Goal: Task Accomplishment & Management: Complete application form

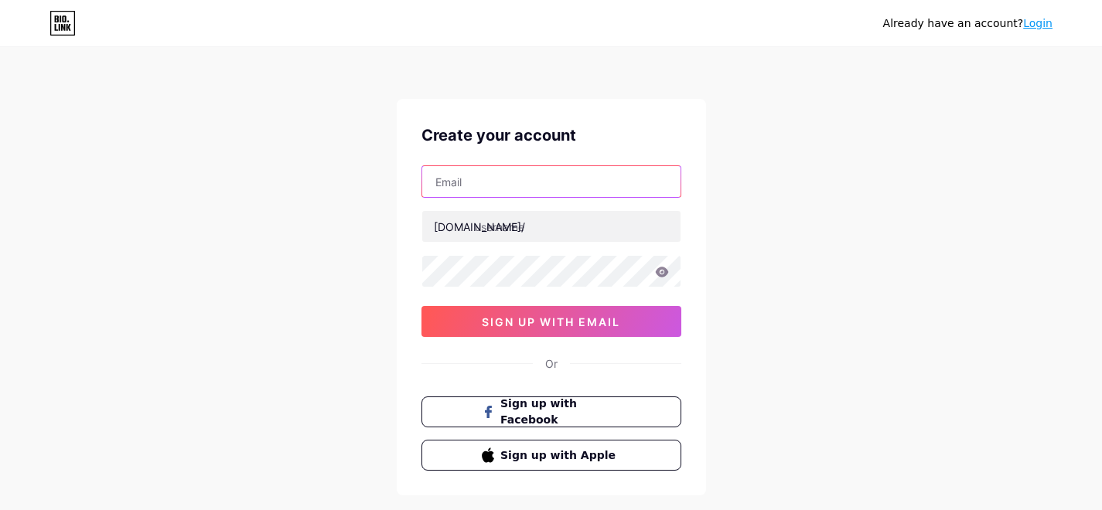
click at [471, 182] on input "text" at bounding box center [551, 181] width 258 height 31
paste input "[EMAIL_ADDRESS][DOMAIN_NAME]"
drag, startPoint x: 513, startPoint y: 182, endPoint x: 435, endPoint y: 185, distance: 78.9
click at [435, 185] on input "[EMAIL_ADDRESS][DOMAIN_NAME]" at bounding box center [551, 181] width 258 height 31
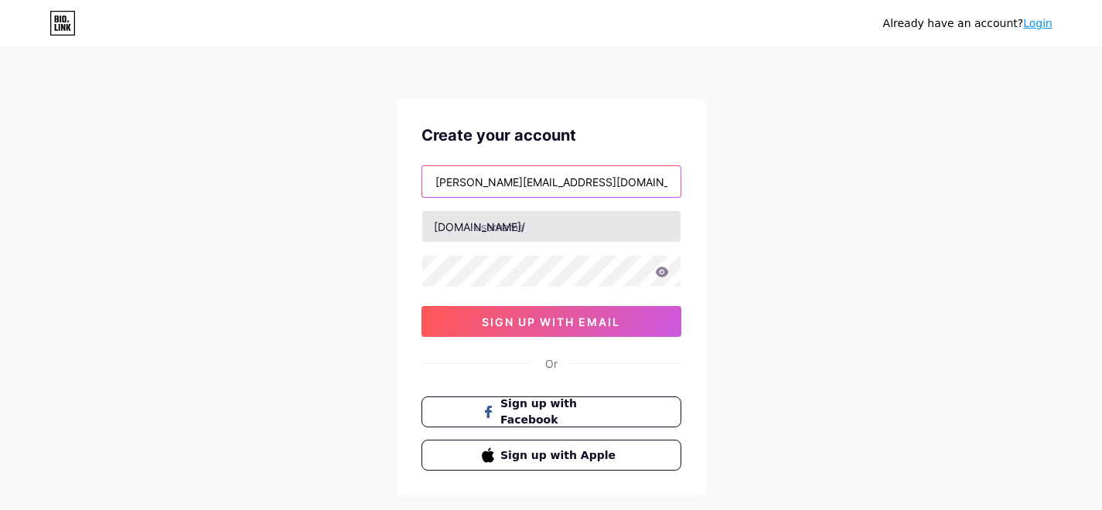
type input "[EMAIL_ADDRESS][DOMAIN_NAME]"
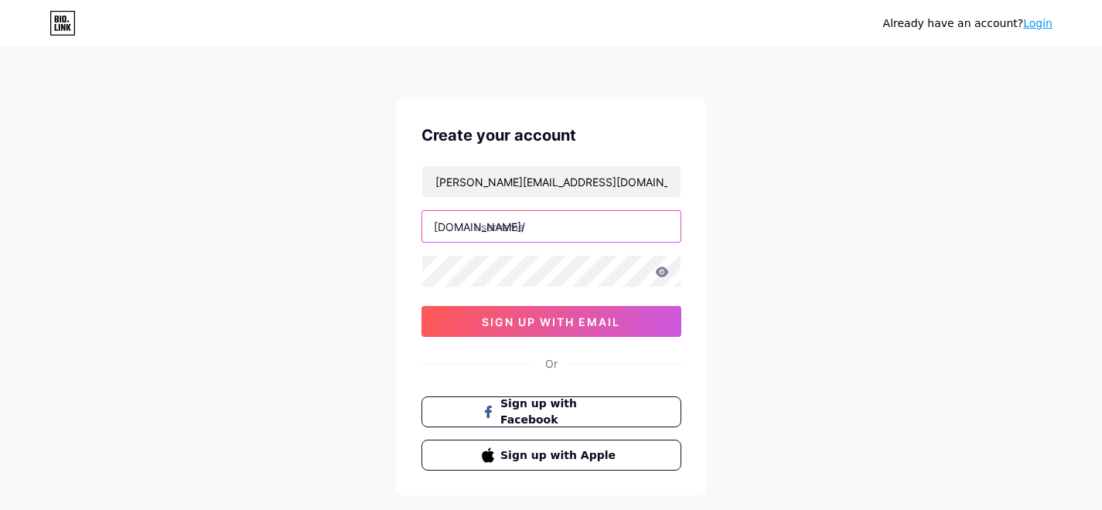
click at [508, 227] on input "text" at bounding box center [551, 226] width 258 height 31
paste input "sergiisupershik"
click at [587, 226] on input "sergiisupeshik" at bounding box center [551, 226] width 258 height 31
click at [527, 230] on input "sergiisupeshik" at bounding box center [551, 226] width 258 height 31
type input "sergiishik"
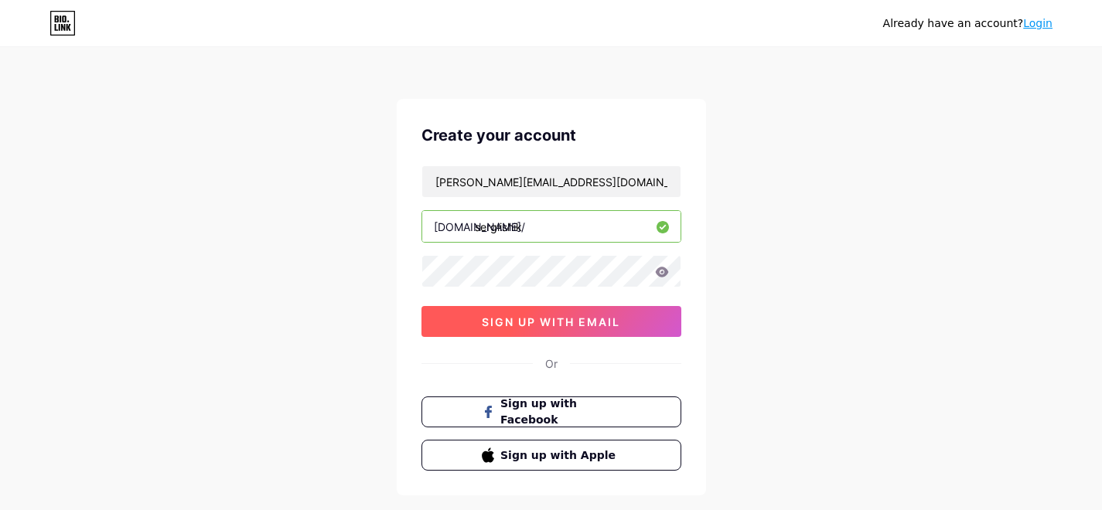
click at [548, 322] on span "sign up with email" at bounding box center [551, 321] width 138 height 13
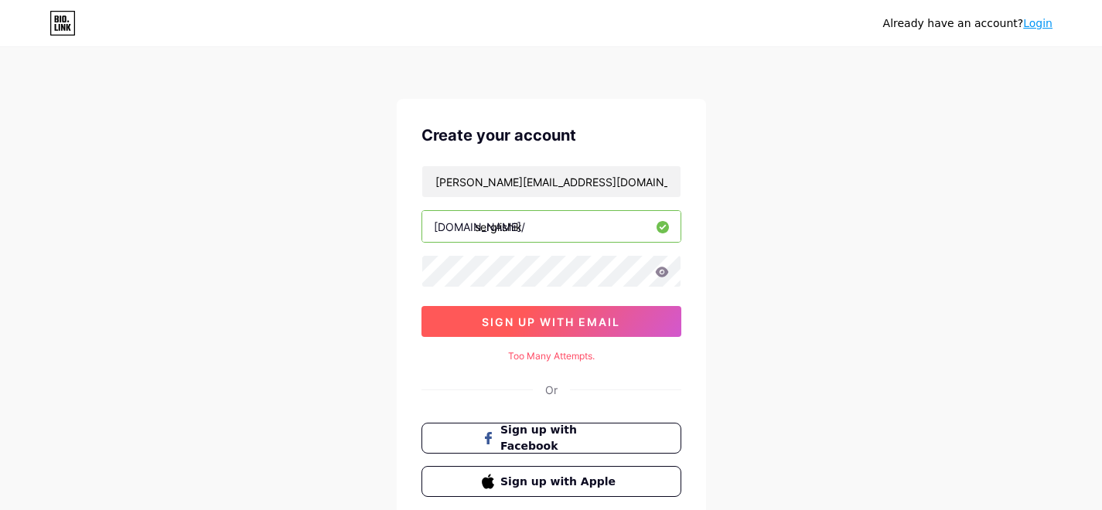
click at [544, 327] on span "sign up with email" at bounding box center [551, 321] width 138 height 13
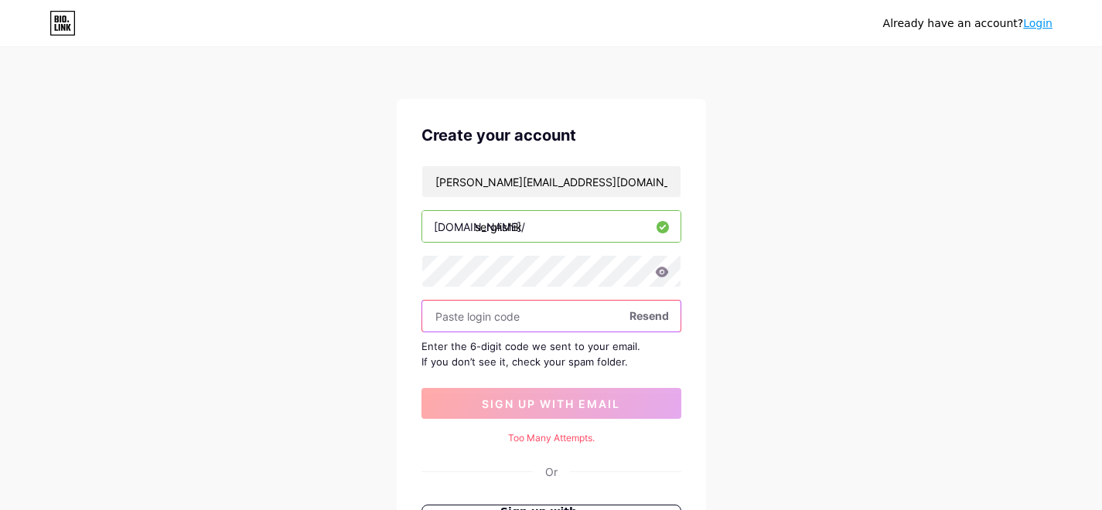
click at [529, 317] on input "text" at bounding box center [551, 316] width 258 height 31
paste input "854274"
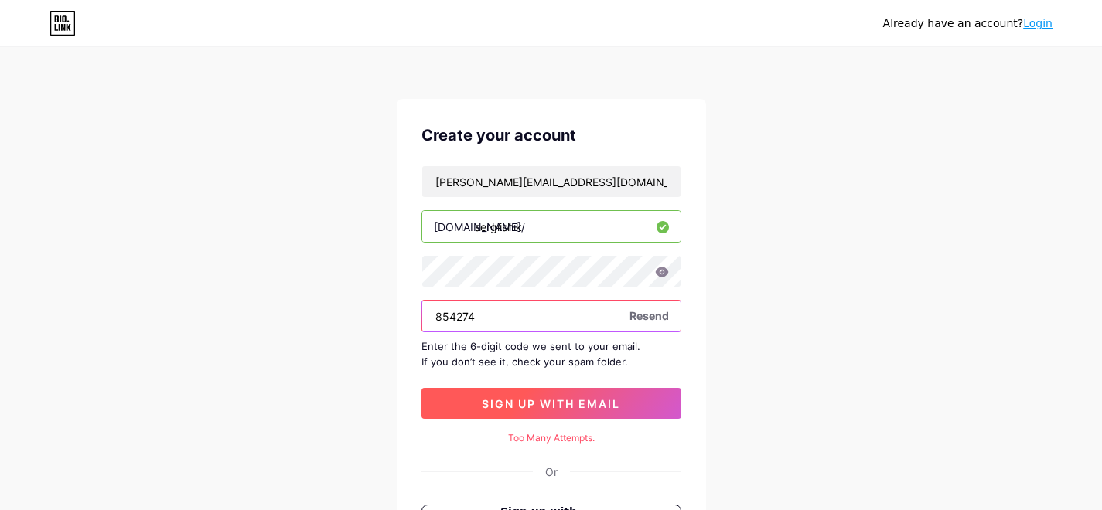
type input "854274"
click at [569, 404] on span "sign up with email" at bounding box center [551, 403] width 138 height 13
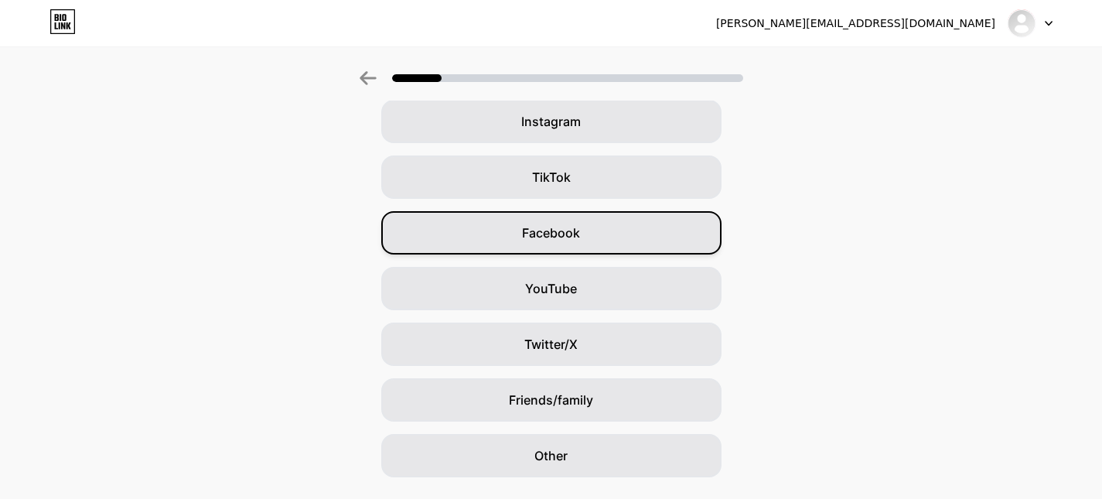
scroll to position [113, 0]
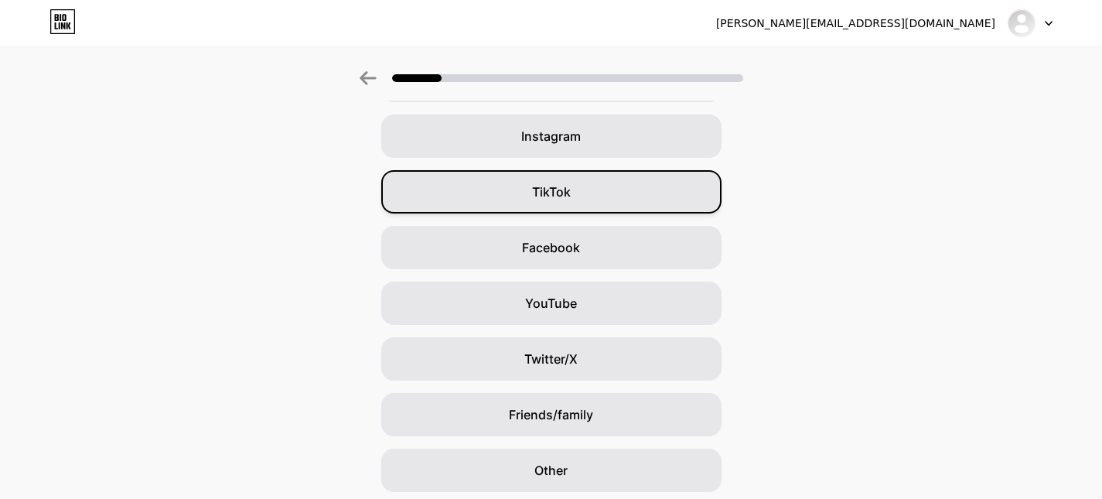
click at [557, 193] on span "TikTok" at bounding box center [551, 191] width 39 height 19
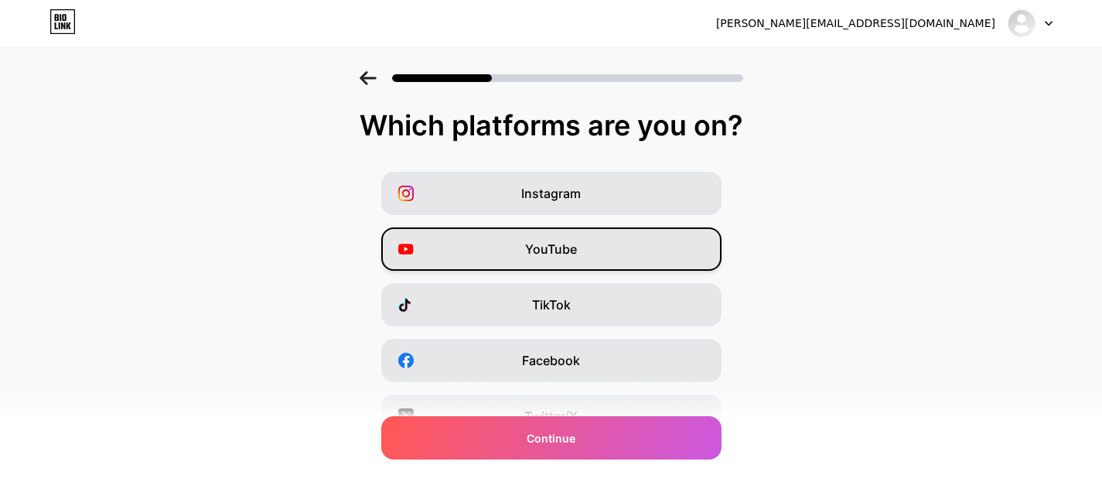
click at [561, 244] on span "YouTube" at bounding box center [551, 249] width 52 height 19
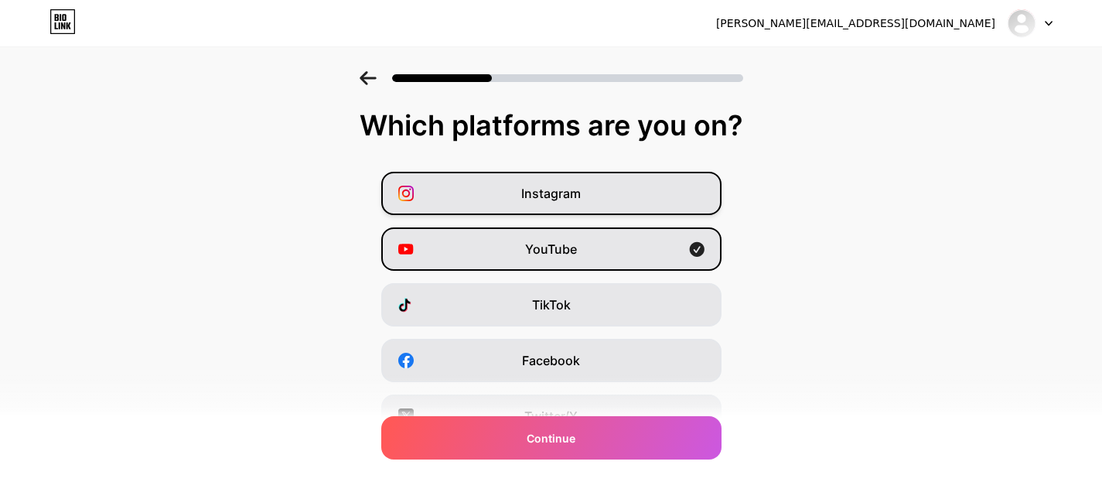
click at [561, 198] on span "Instagram" at bounding box center [551, 193] width 60 height 19
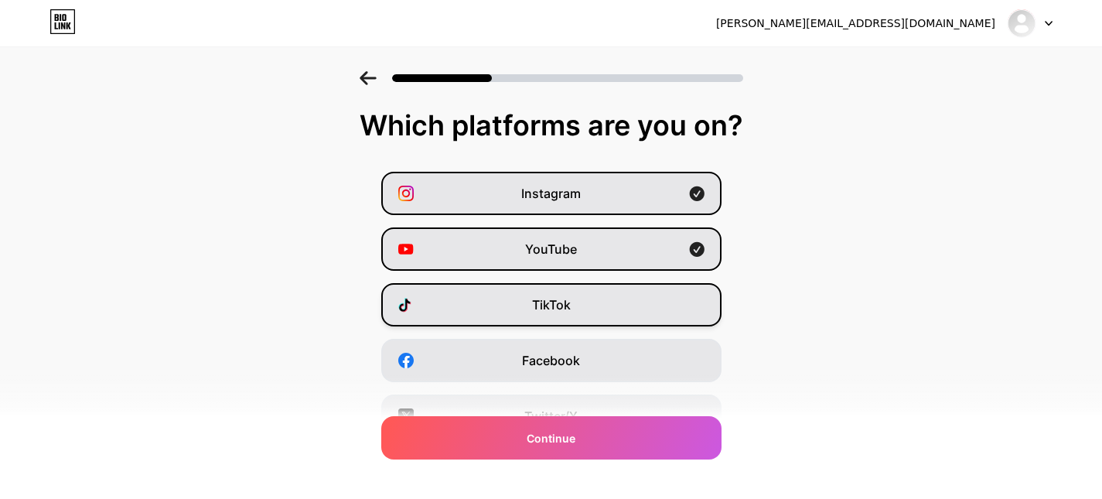
click at [563, 304] on span "TikTok" at bounding box center [551, 304] width 39 height 19
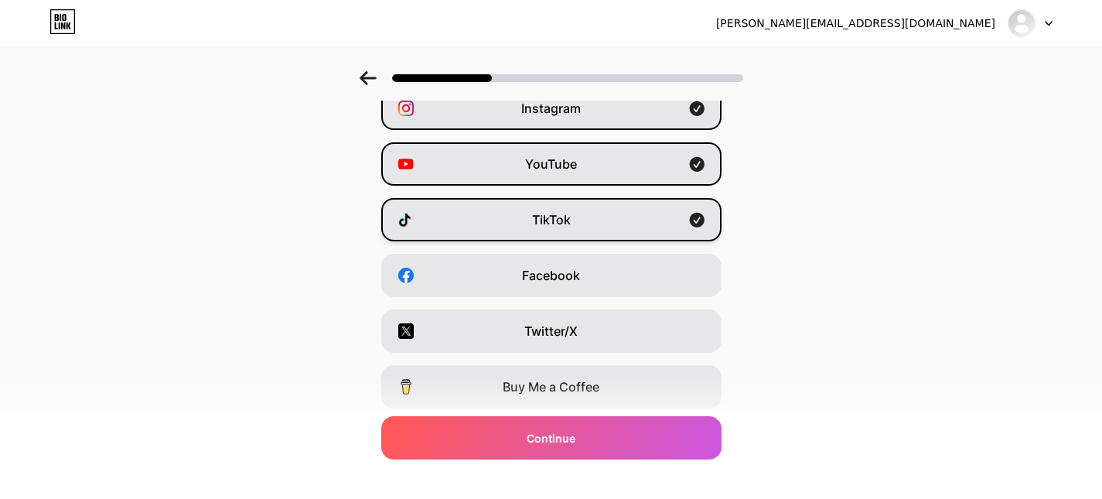
scroll to position [93, 0]
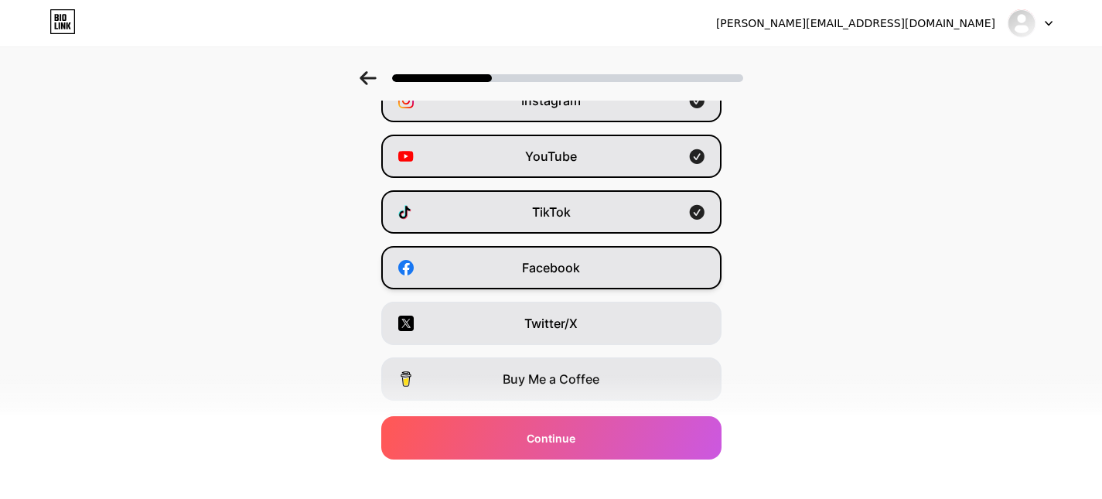
click at [568, 262] on span "Facebook" at bounding box center [551, 267] width 58 height 19
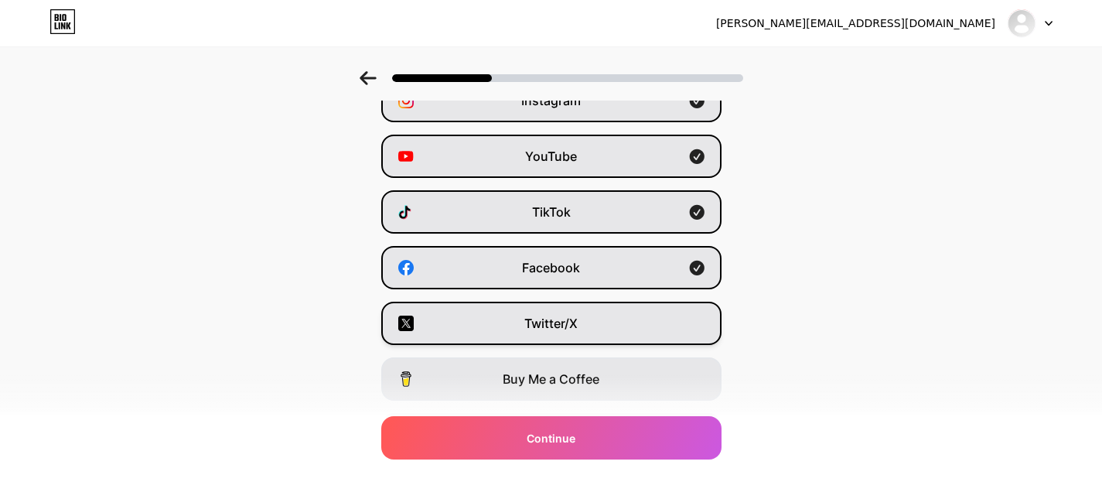
click at [553, 332] on div "Twitter/X" at bounding box center [551, 323] width 340 height 43
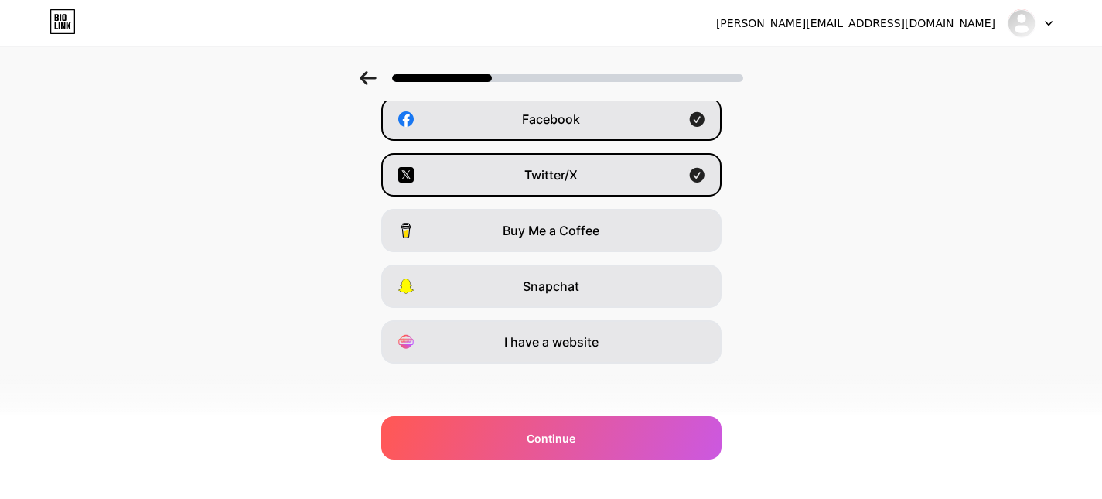
scroll to position [245, 0]
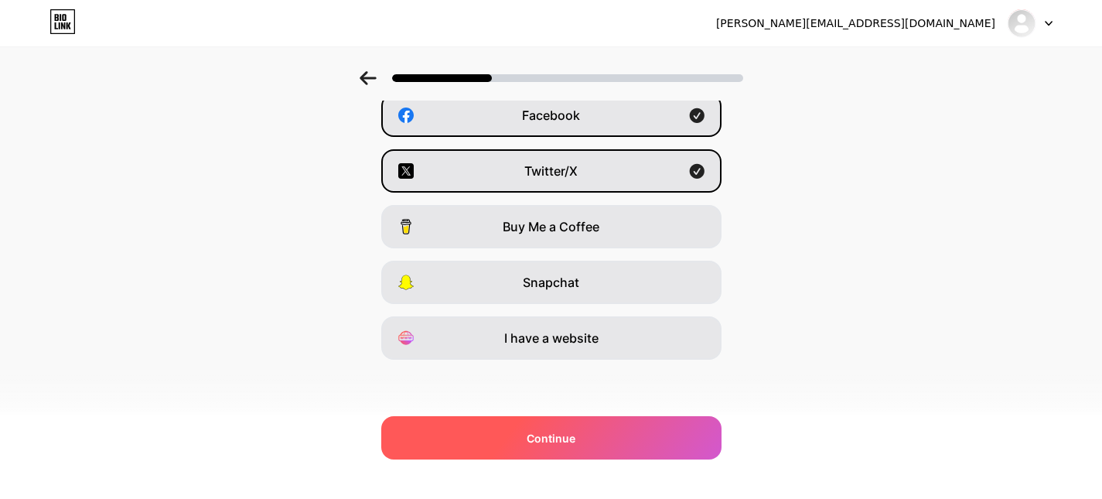
click at [553, 433] on span "Continue" at bounding box center [551, 438] width 49 height 16
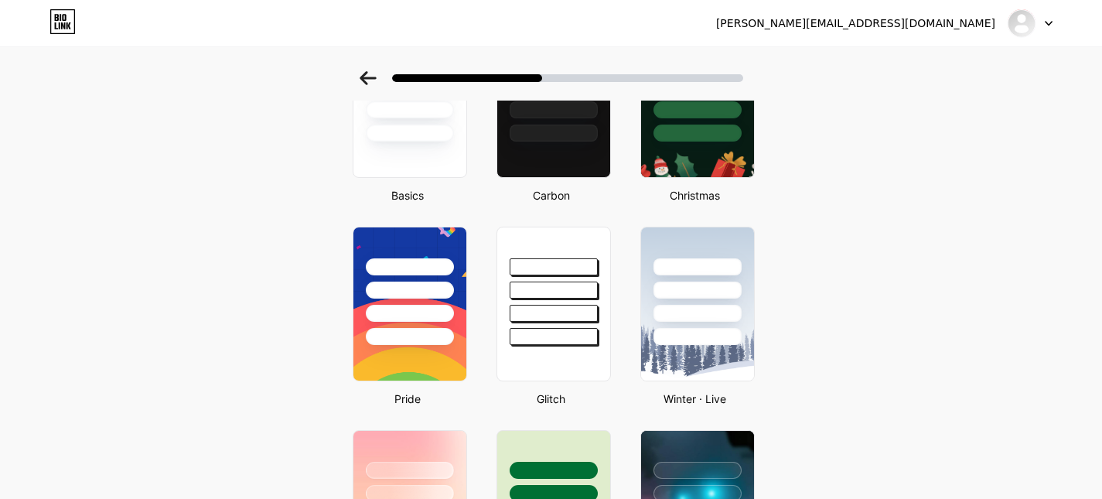
scroll to position [0, 0]
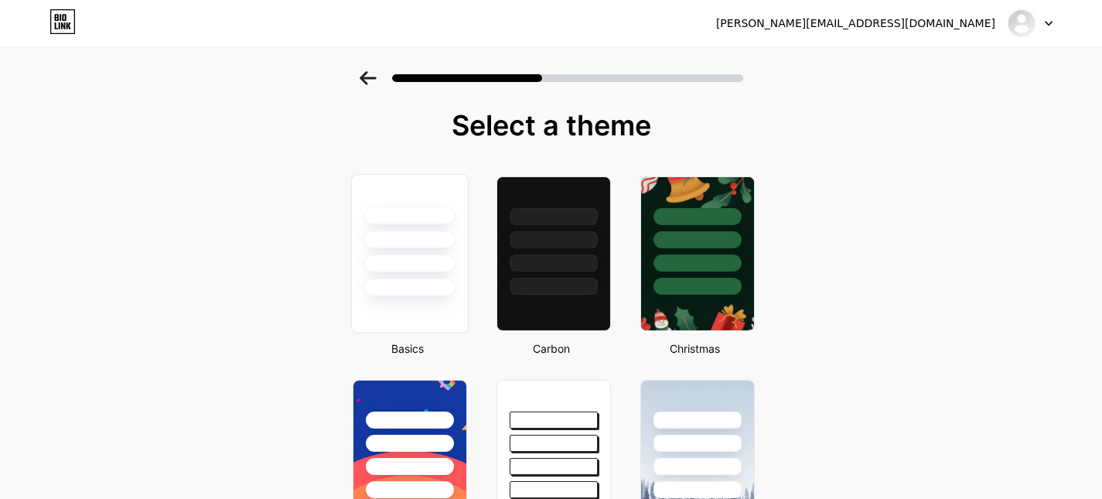
click at [390, 237] on div at bounding box center [409, 239] width 90 height 18
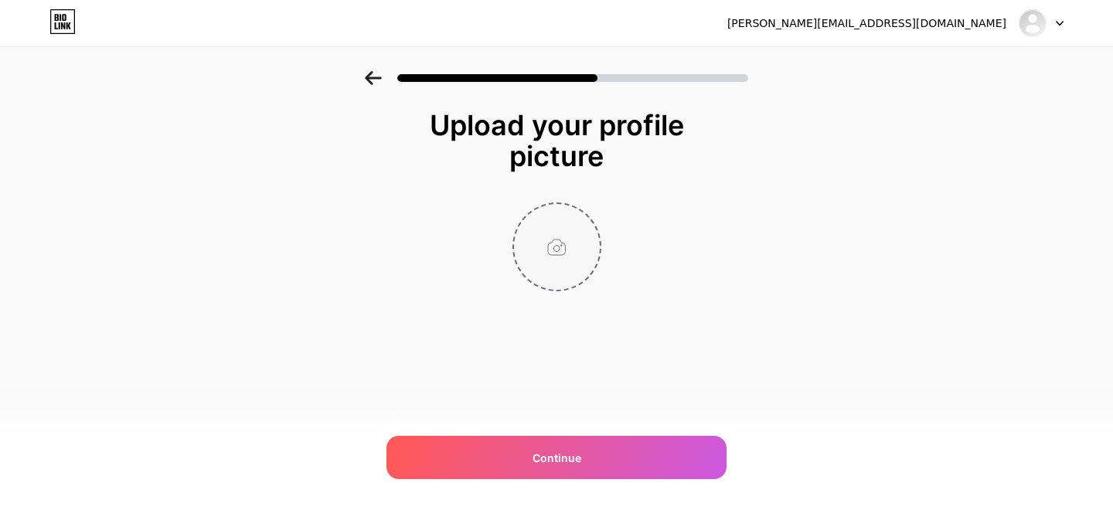
type input "C:\fakepath\костюм крісло.png"
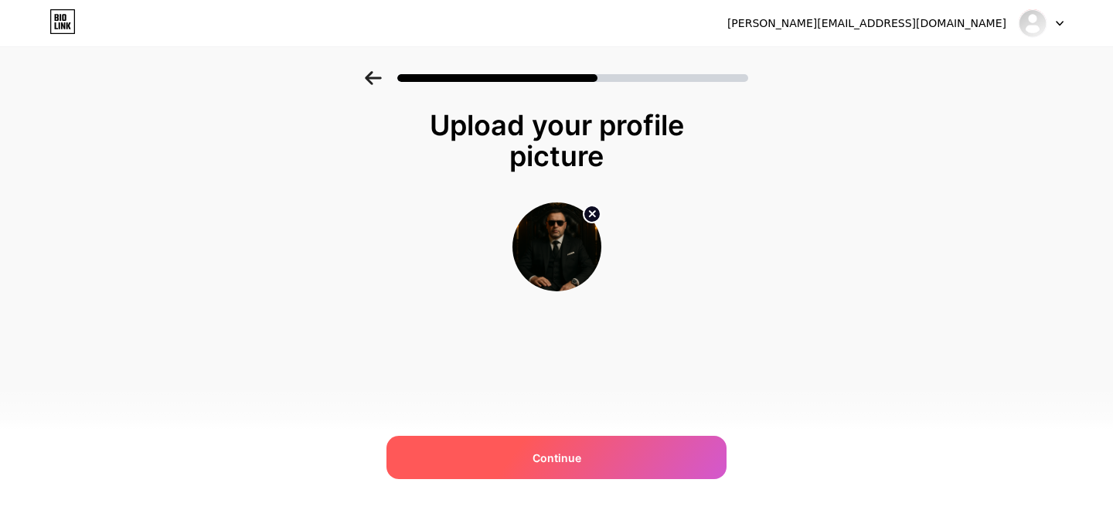
click at [555, 455] on span "Continue" at bounding box center [557, 458] width 49 height 16
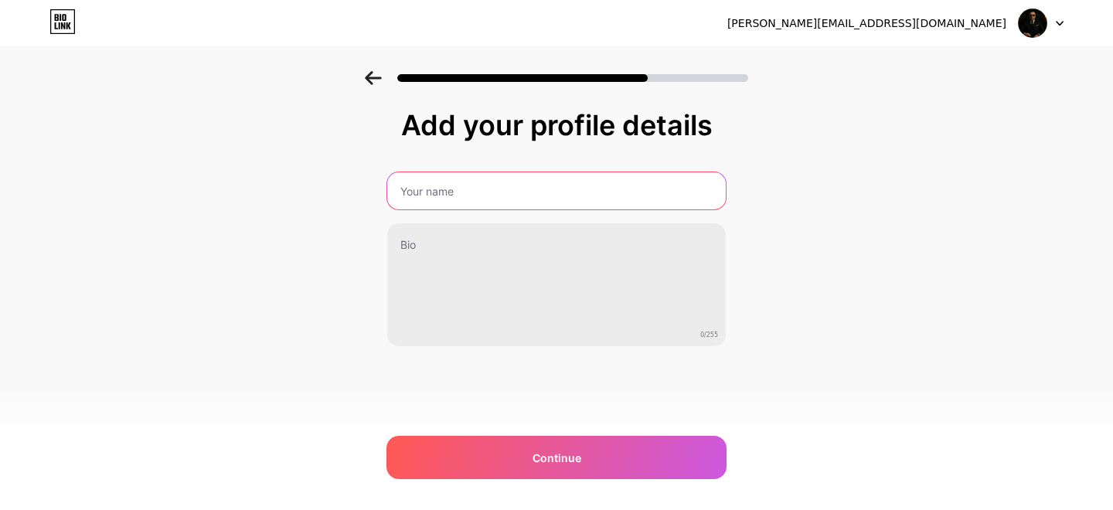
click at [549, 192] on input "text" at bounding box center [556, 190] width 339 height 37
type input "Сергій Шик"
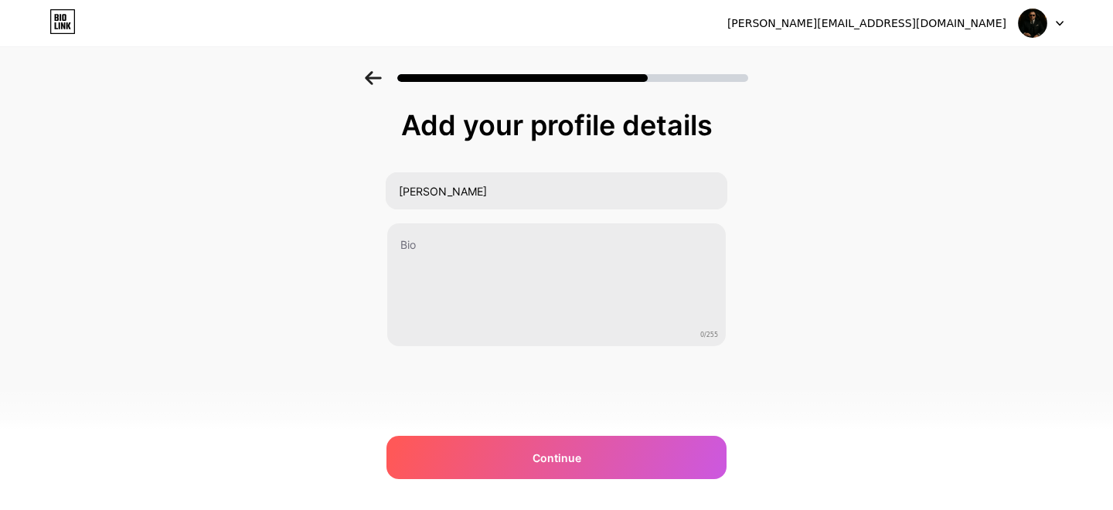
click at [874, 175] on div "Add your profile details Сергій Шик 0/255 Continue Error" at bounding box center [556, 247] width 1113 height 353
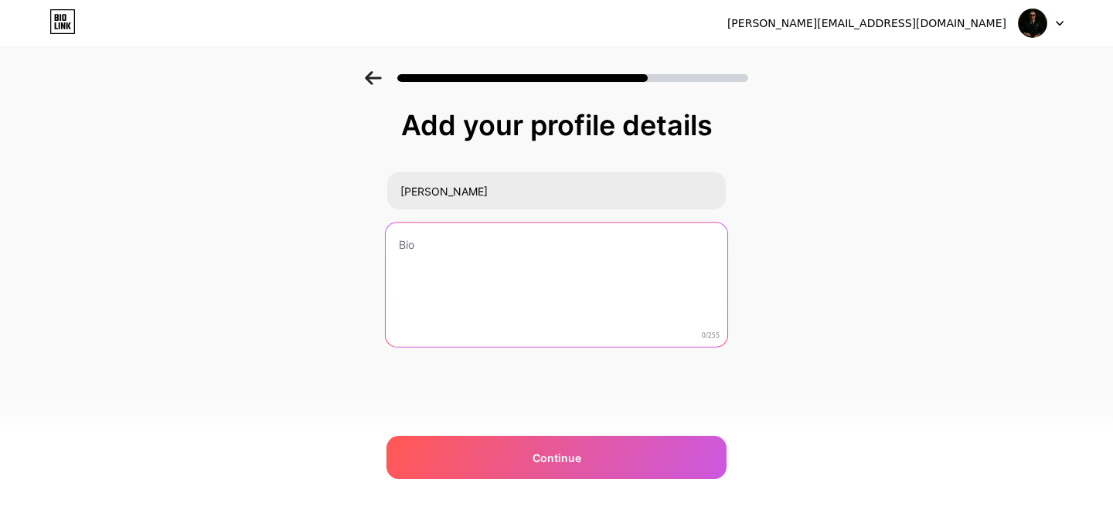
click at [474, 258] on textarea at bounding box center [557, 286] width 342 height 126
paste textarea "Сергій Шик — український співак і поет, що поєднує євродіско 90-х із сучасним т…"
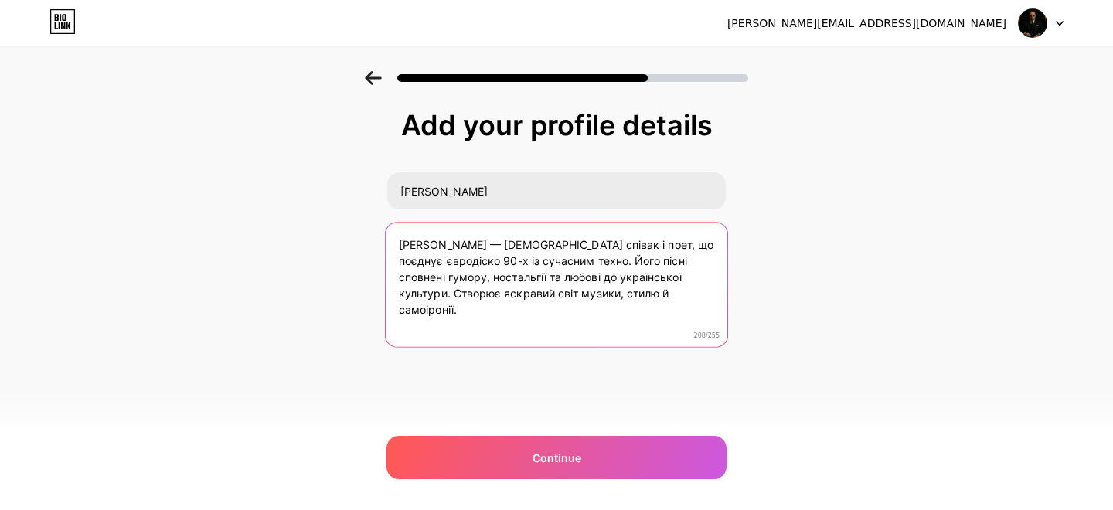
type textarea "Сергій Шик — український співак і поет, що поєднує євродіско 90-х із сучасним т…"
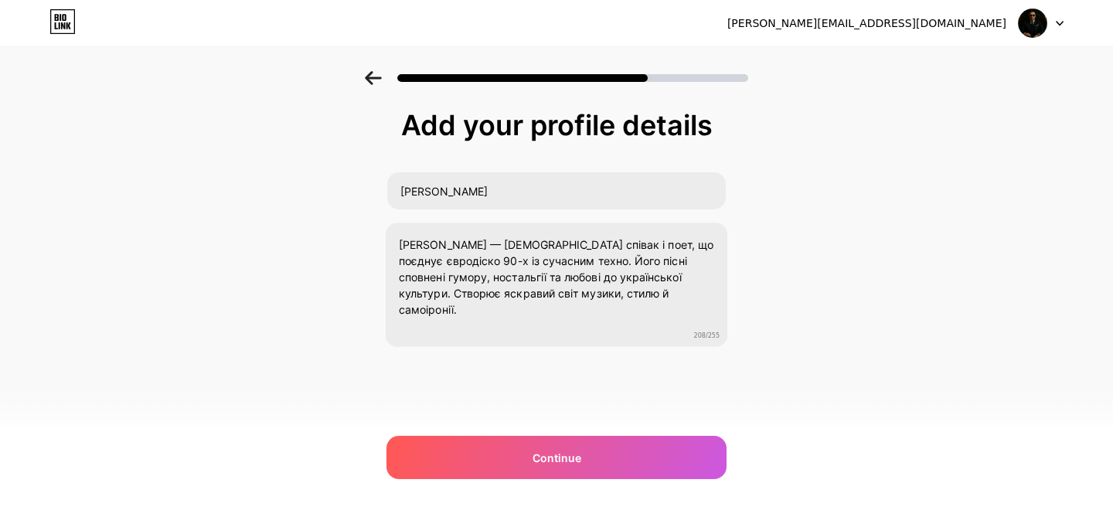
click at [783, 260] on div "Add your profile details Сергій Шик Сергій Шик — український співак і поет, що …" at bounding box center [556, 247] width 1113 height 353
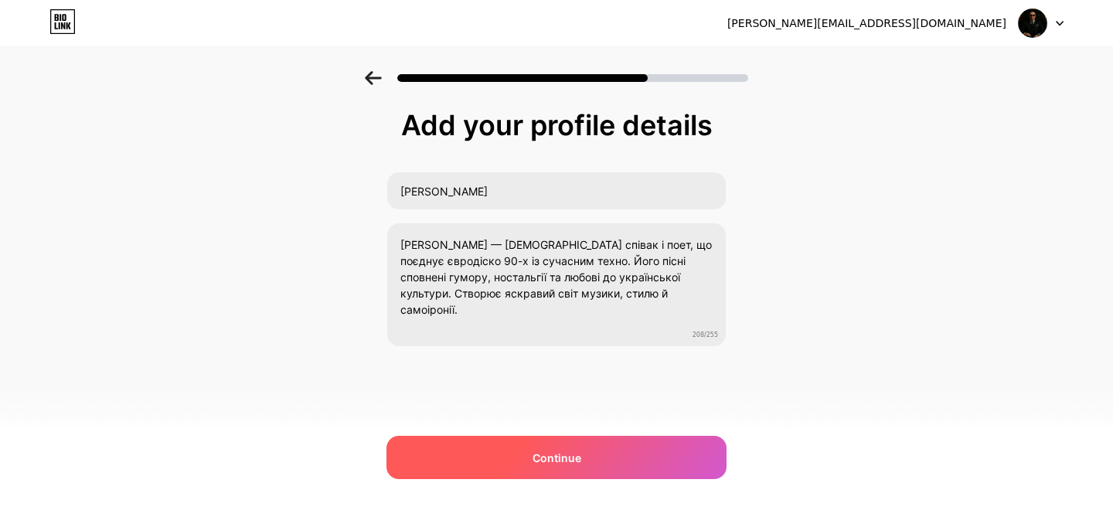
click at [570, 455] on span "Continue" at bounding box center [557, 458] width 49 height 16
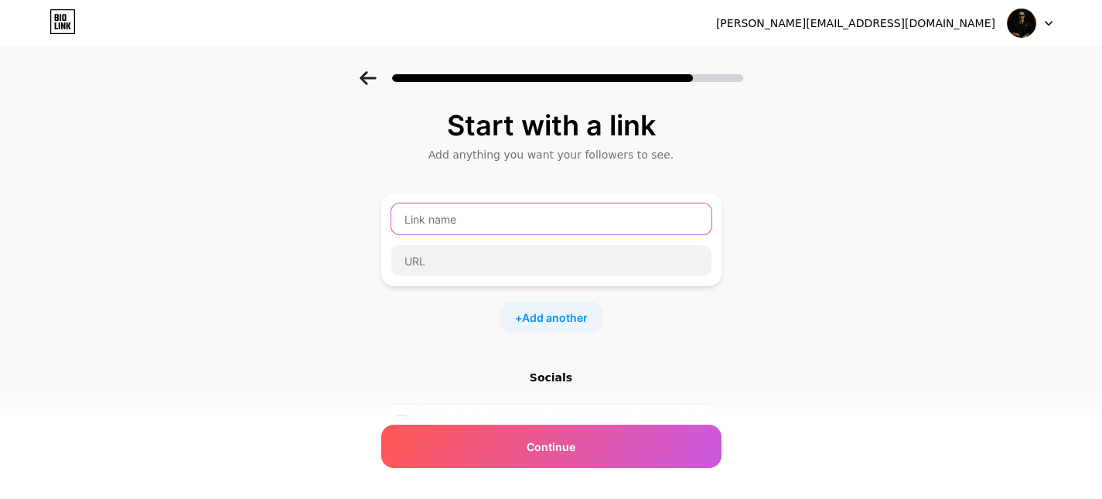
click at [455, 215] on input "text" at bounding box center [551, 218] width 320 height 31
paste input "sergii.supershik"
click at [468, 217] on input "sergii.supershik" at bounding box center [551, 218] width 320 height 31
type input "sergii.supershik"
click at [816, 261] on div "Start with a link Add anything you want your followers to see. sergii.supershik…" at bounding box center [551, 343] width 1102 height 544
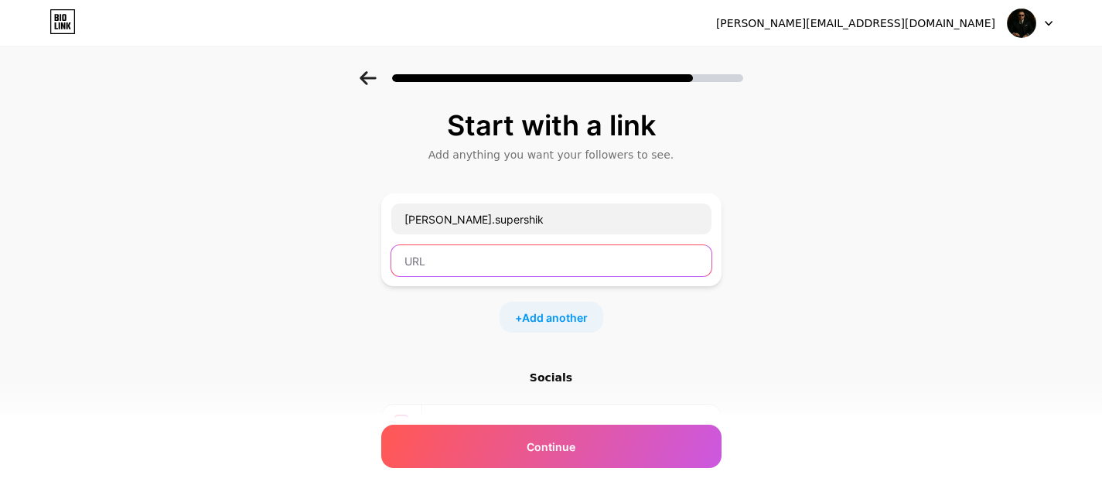
click at [511, 263] on input "text" at bounding box center [551, 260] width 320 height 31
paste input "sergii.supershik"
click at [467, 258] on input "sergii.supershik" at bounding box center [551, 260] width 320 height 31
click at [472, 261] on input "sergii.supershik" at bounding box center [551, 260] width 320 height 31
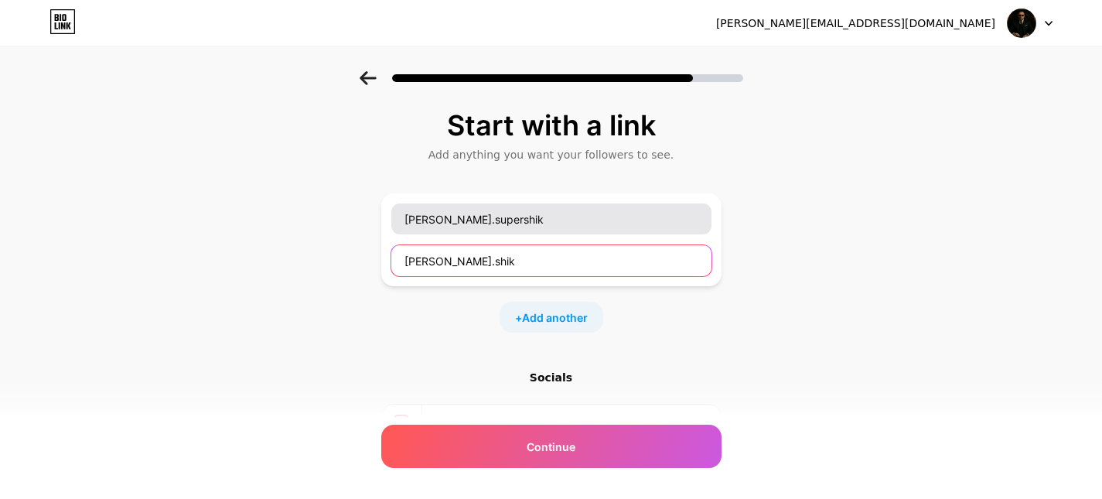
type input "sergii.shik"
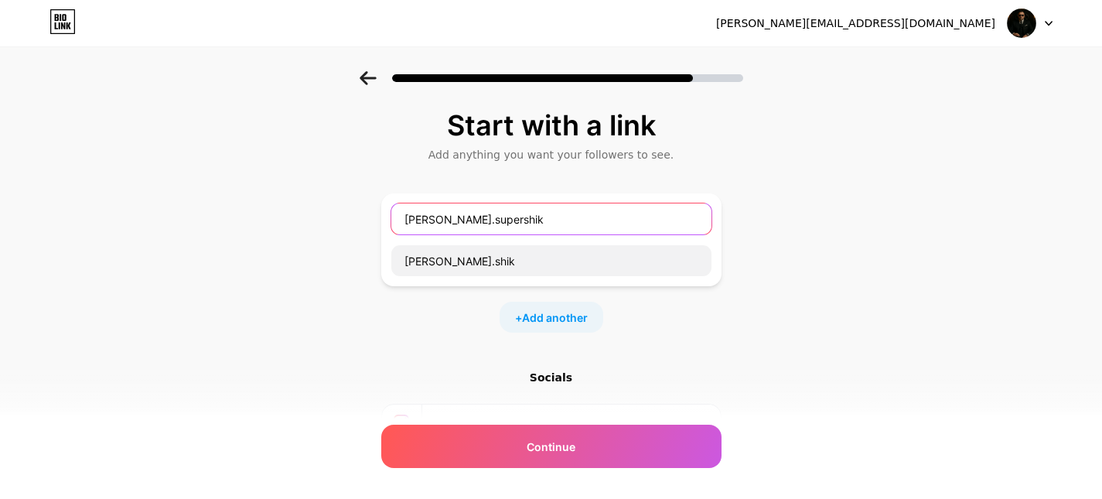
click at [512, 216] on input "sergii.supershik" at bounding box center [551, 218] width 320 height 31
type input "Сергій Шик"
click at [881, 281] on div "Start with a link Add anything you want your followers to see. Сергій Шик sergi…" at bounding box center [551, 343] width 1102 height 544
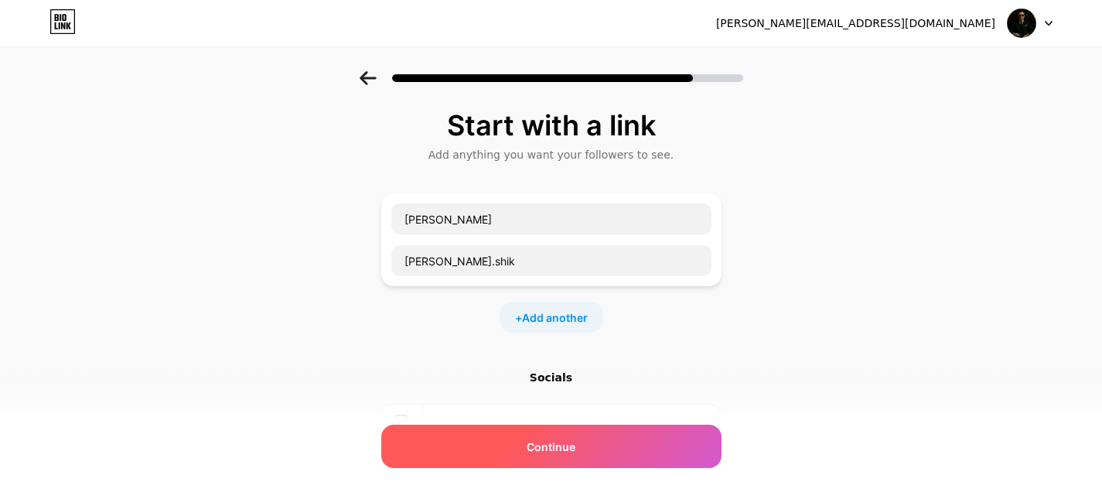
click at [577, 455] on div "Continue" at bounding box center [551, 445] width 340 height 43
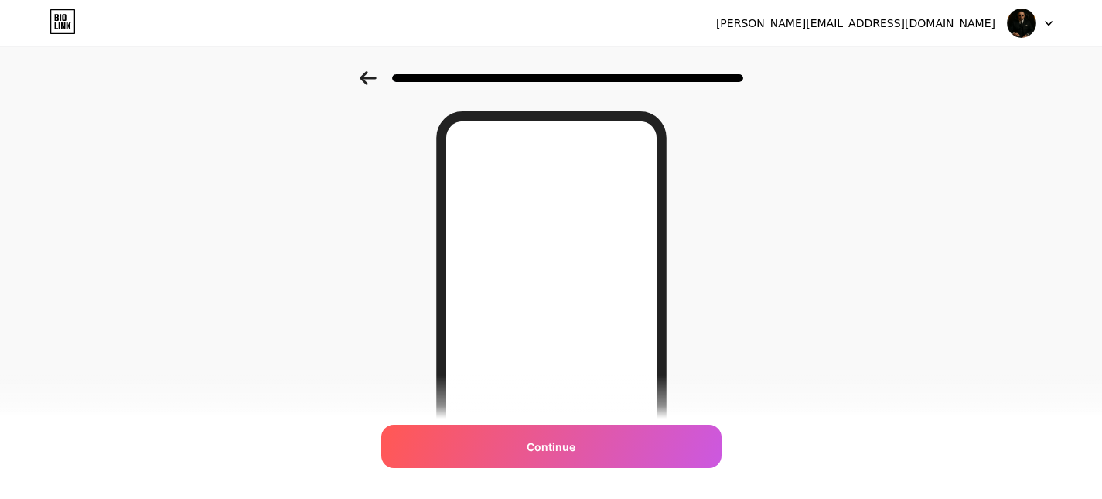
scroll to position [77, 0]
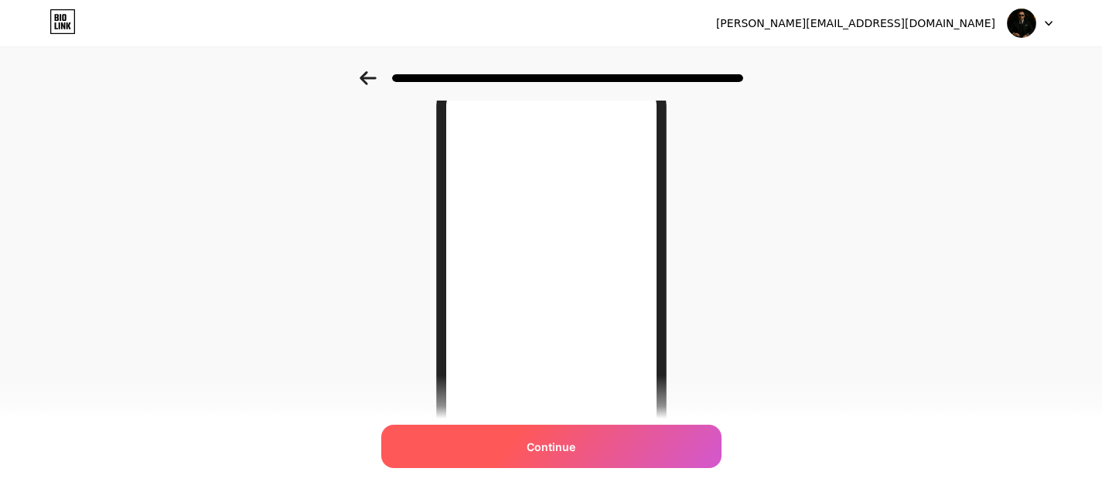
click at [561, 448] on span "Continue" at bounding box center [551, 446] width 49 height 16
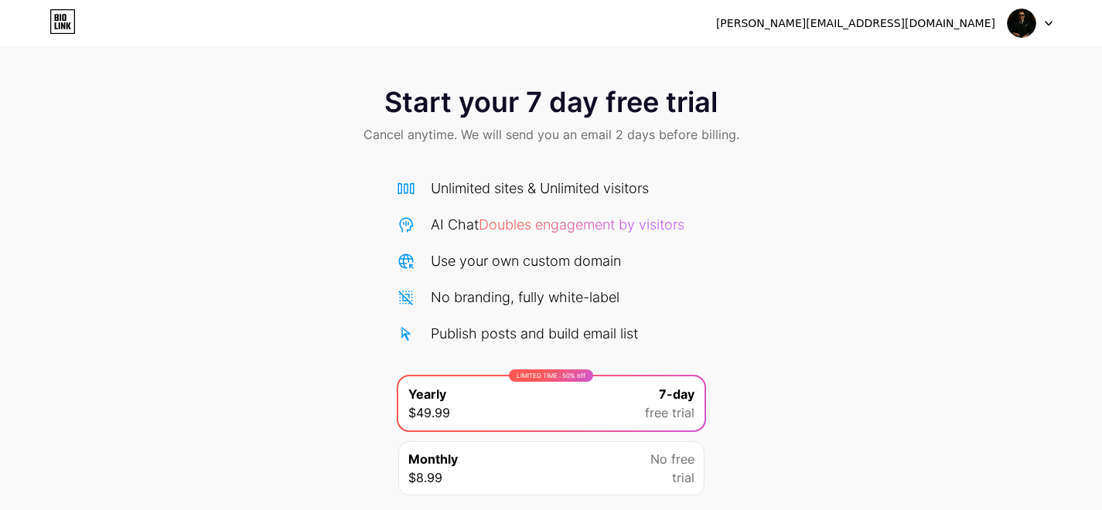
scroll to position [112, 0]
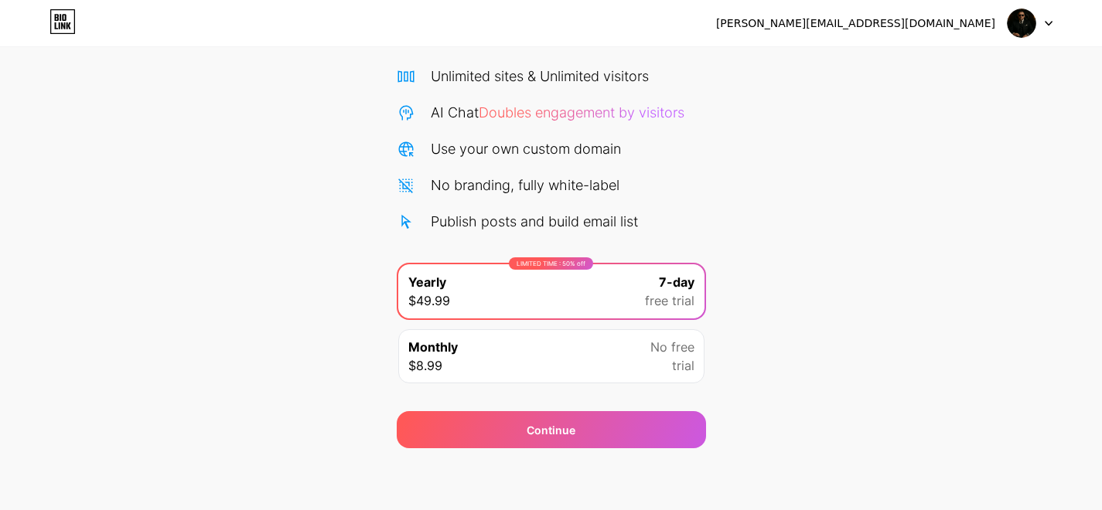
click at [831, 202] on div "Start your 7 day free trial Cancel anytime. We will send you an email 2 days be…" at bounding box center [551, 203] width 1102 height 489
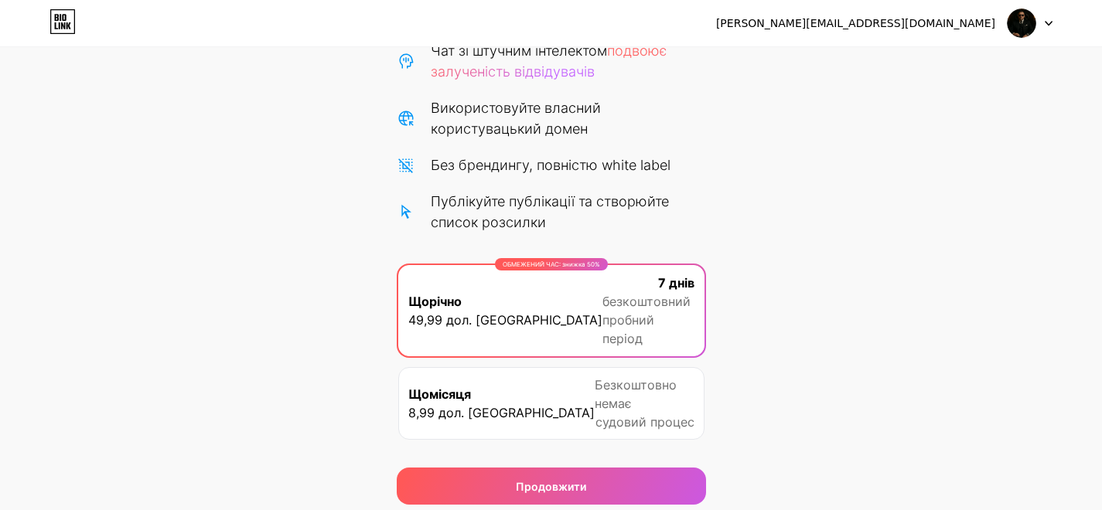
scroll to position [196, 0]
click at [252, 291] on div "Розпочніть 7-денний безкоштовний пробний період Скасувати можна будь-коли. Ми н…" at bounding box center [551, 190] width 1102 height 629
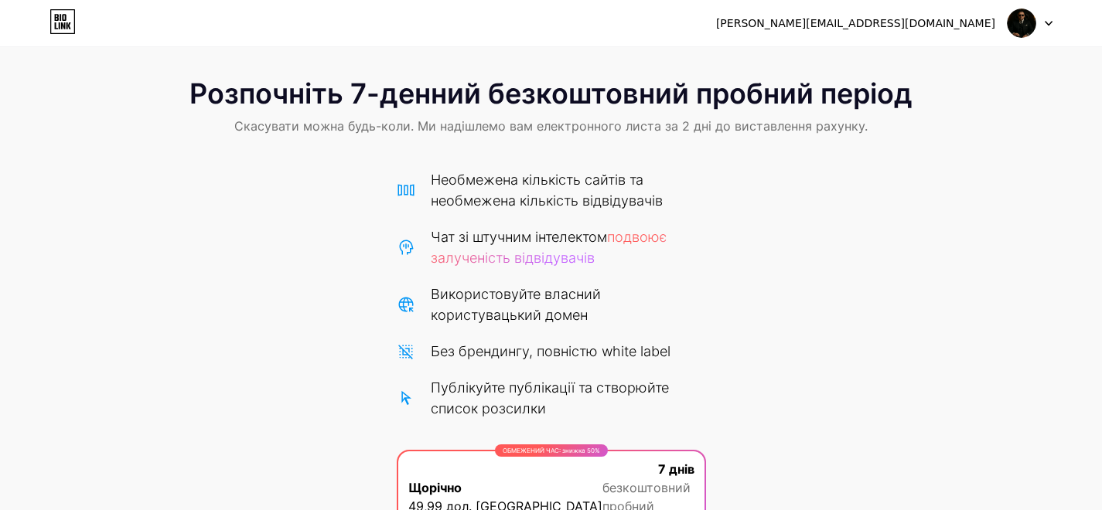
scroll to position [0, 0]
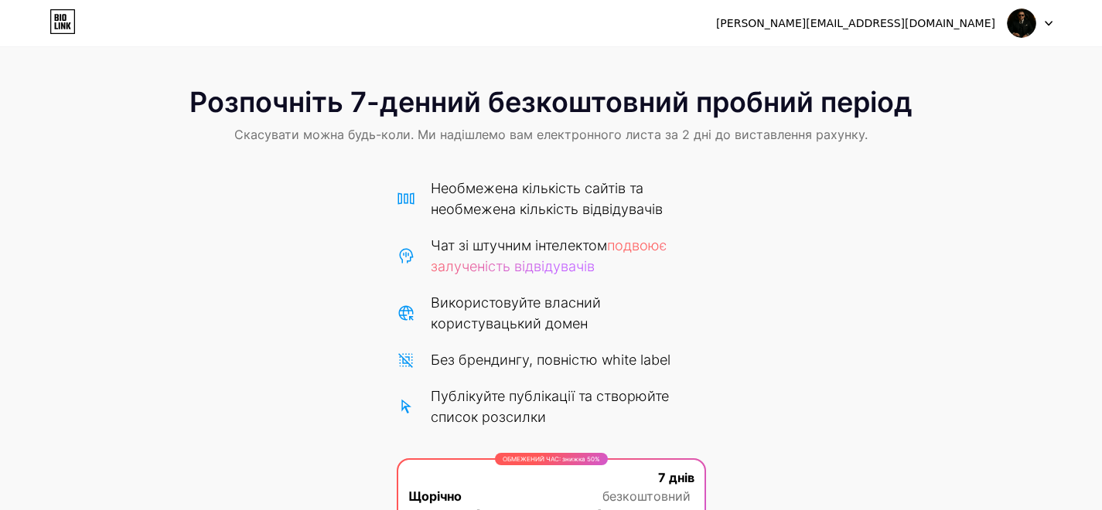
click at [1019, 22] on img at bounding box center [1021, 23] width 29 height 29
click at [925, 15] on div "[EMAIL_ADDRESS][DOMAIN_NAME]" at bounding box center [855, 23] width 279 height 16
click at [917, 21] on font "[EMAIL_ADDRESS][DOMAIN_NAME]" at bounding box center [855, 23] width 279 height 12
click at [64, 26] on icon at bounding box center [63, 25] width 4 height 7
click at [82, 36] on div "sergii.supershik@gmail.com Вийти" at bounding box center [551, 23] width 1102 height 28
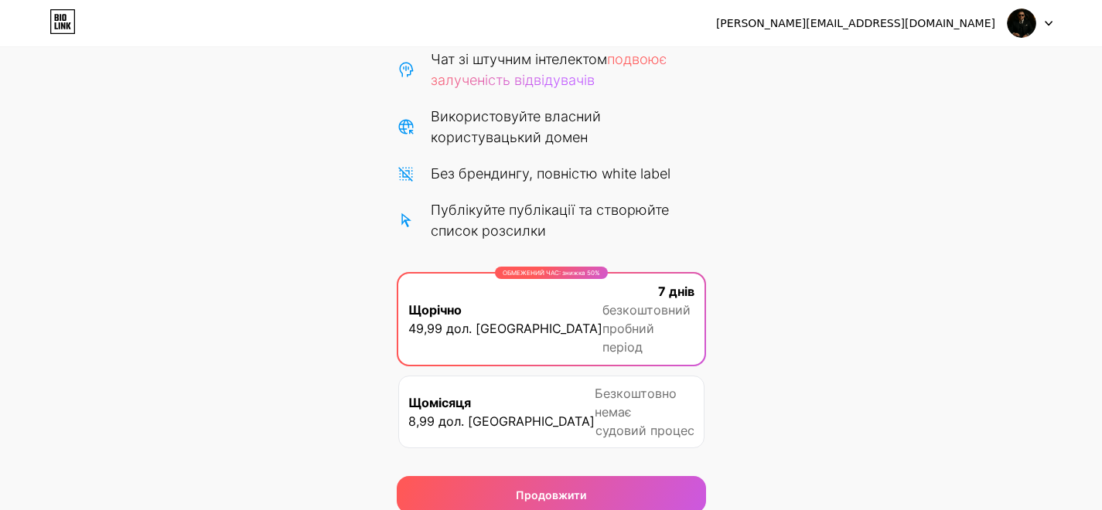
scroll to position [196, 0]
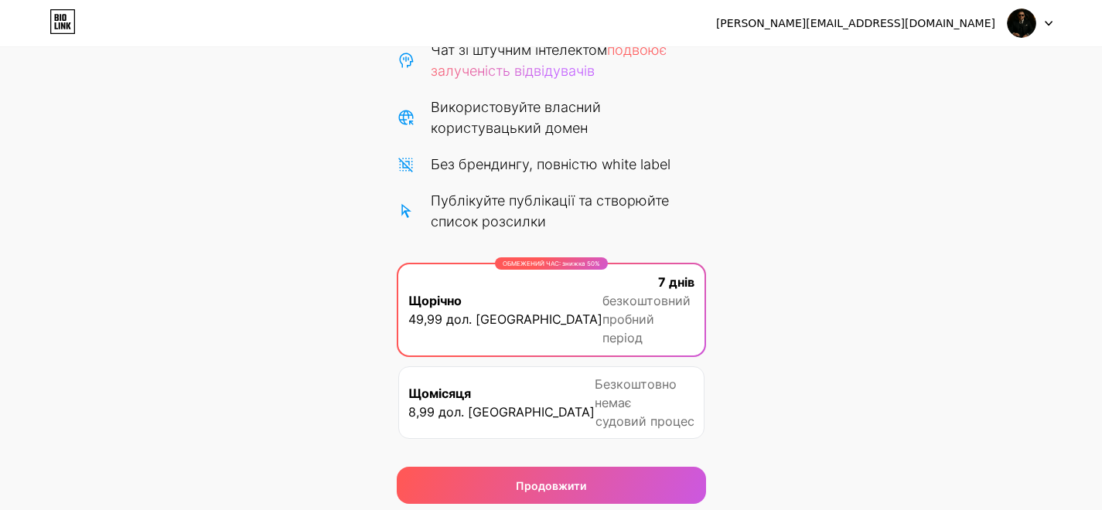
click at [595, 375] on span "Безкоштовно немає" at bounding box center [645, 393] width 100 height 37
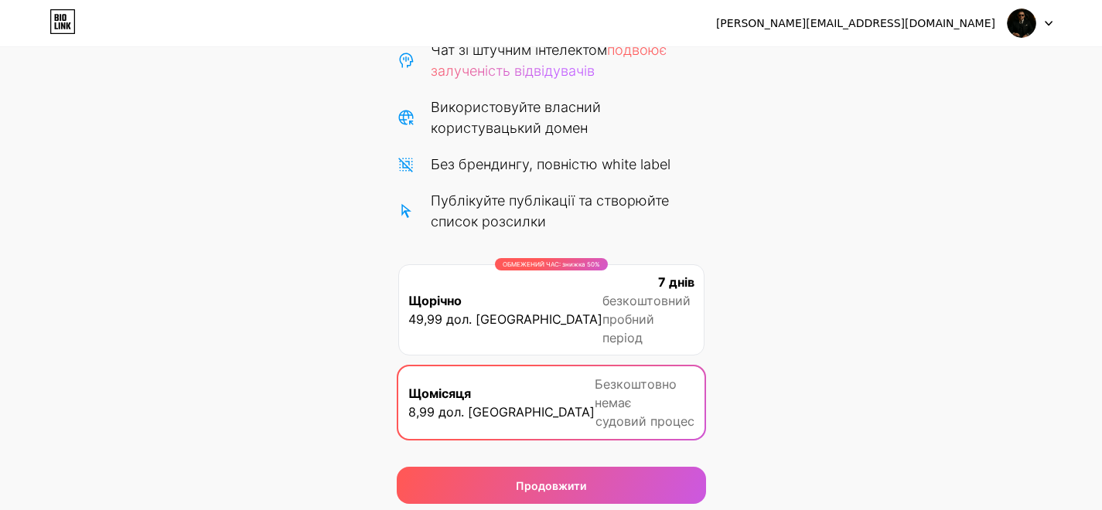
click at [602, 289] on div "7 днів безкоштовний пробний період" at bounding box center [648, 310] width 92 height 74
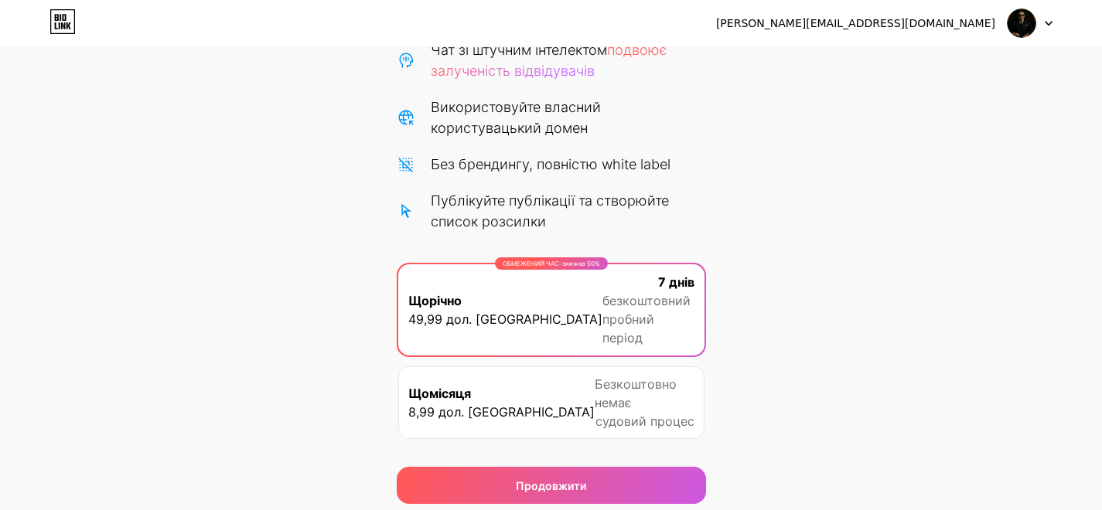
click at [595, 377] on font "Безкоштовно немає" at bounding box center [636, 394] width 82 height 34
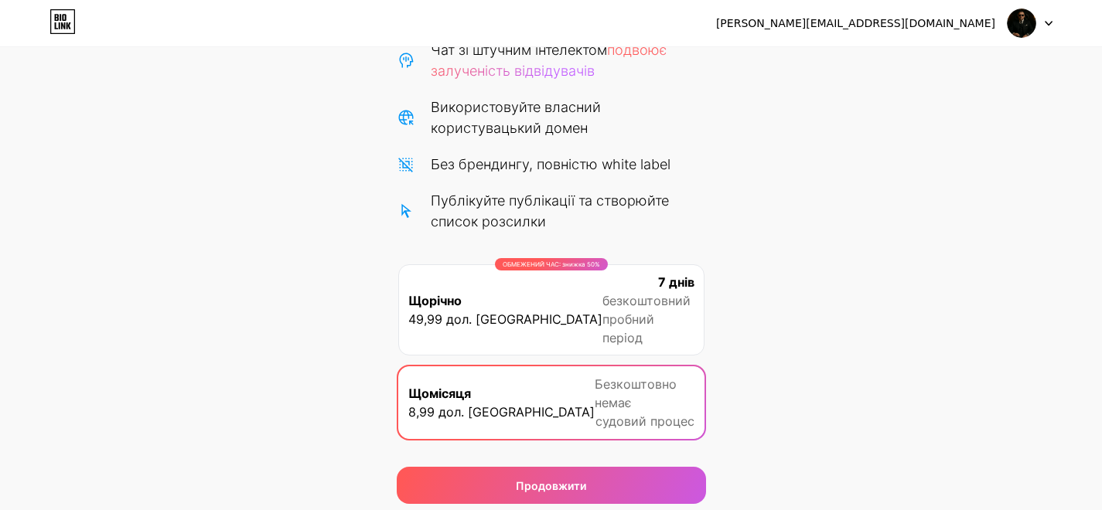
click at [602, 281] on div "7 днів безкоштовний пробний період" at bounding box center [648, 310] width 92 height 74
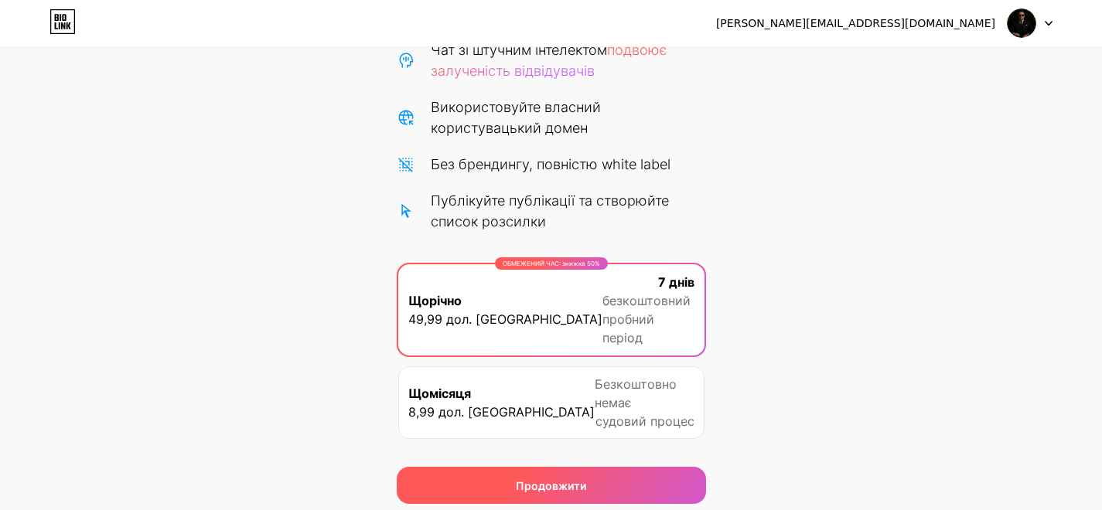
click at [619, 467] on div "Продовжити" at bounding box center [551, 485] width 309 height 37
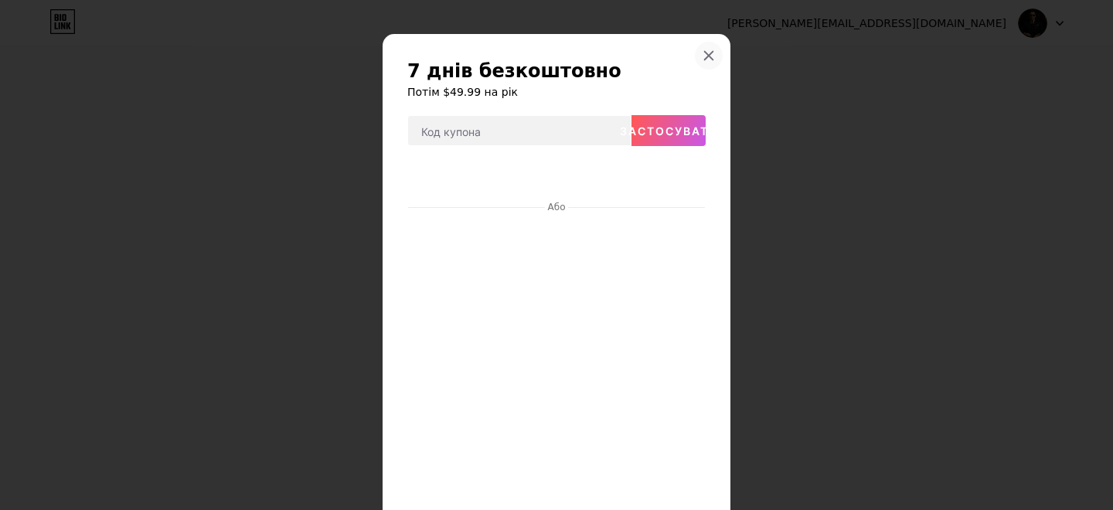
click at [705, 53] on icon at bounding box center [709, 56] width 9 height 9
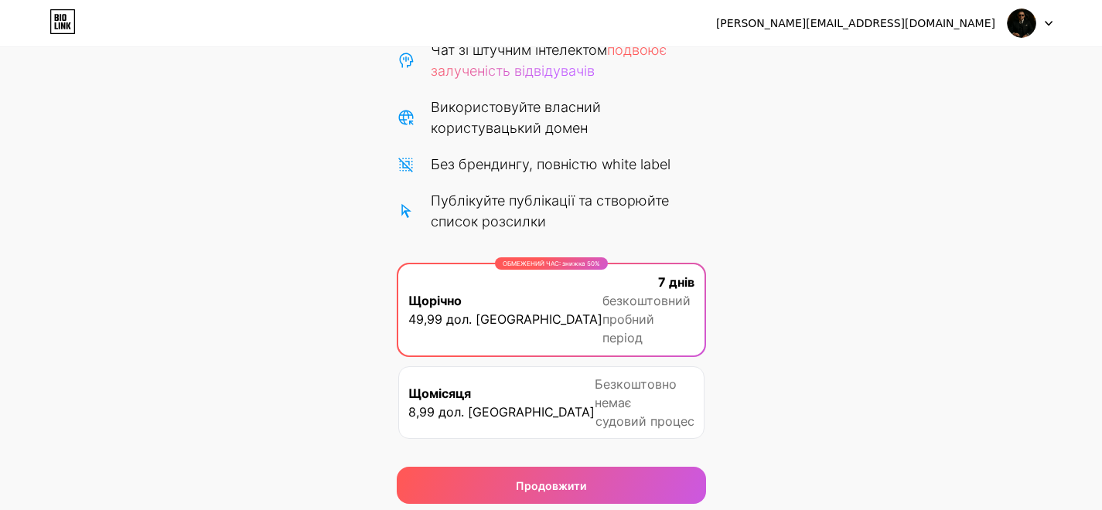
click at [887, 210] on div "Розпочніть 7-денний безкоштовний пробний період Скасувати можна будь-коли. Ми н…" at bounding box center [551, 190] width 1102 height 629
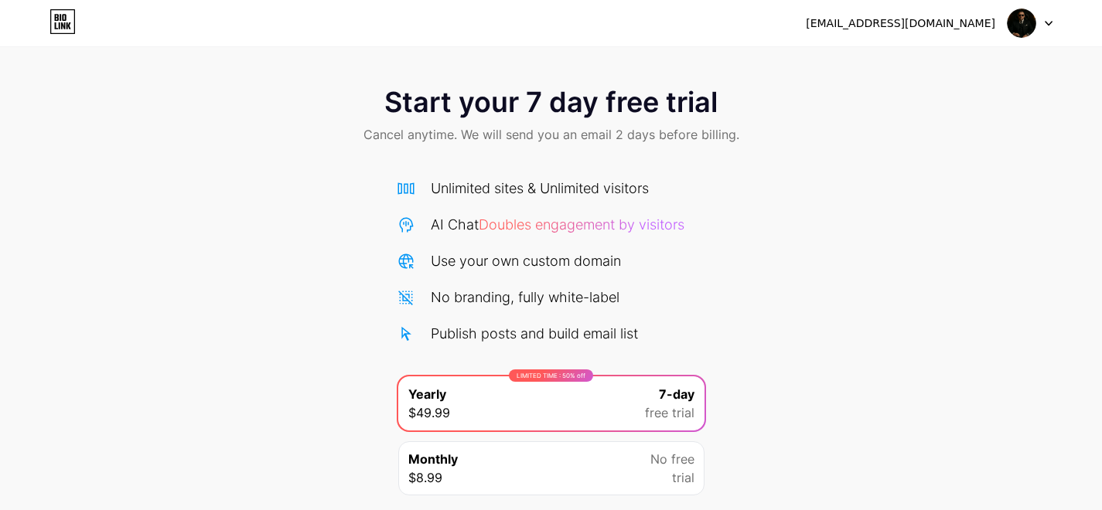
click at [1016, 24] on img at bounding box center [1021, 23] width 29 height 29
click at [894, 64] on li "Logout" at bounding box center [956, 64] width 192 height 42
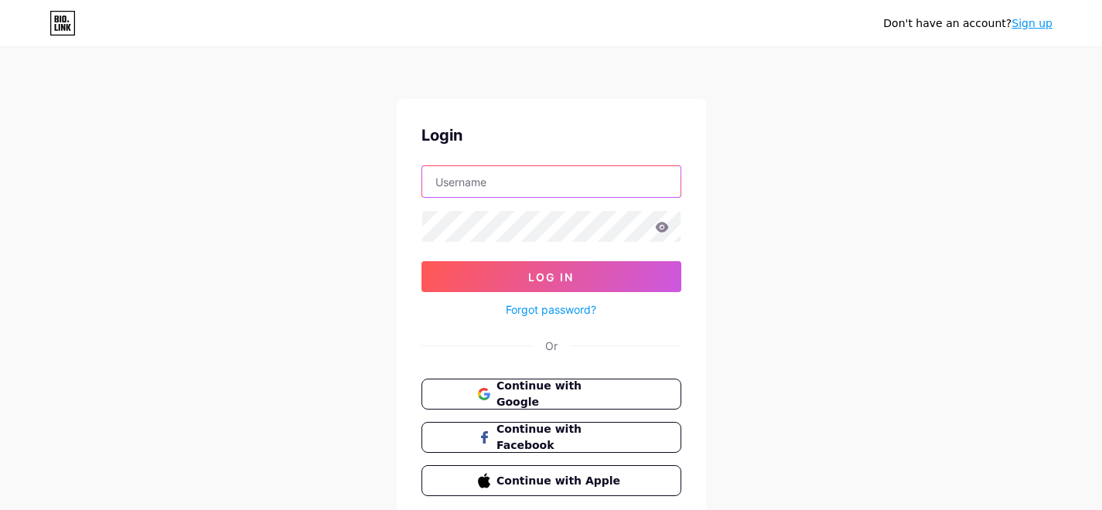
type input "[EMAIL_ADDRESS][DOMAIN_NAME]"
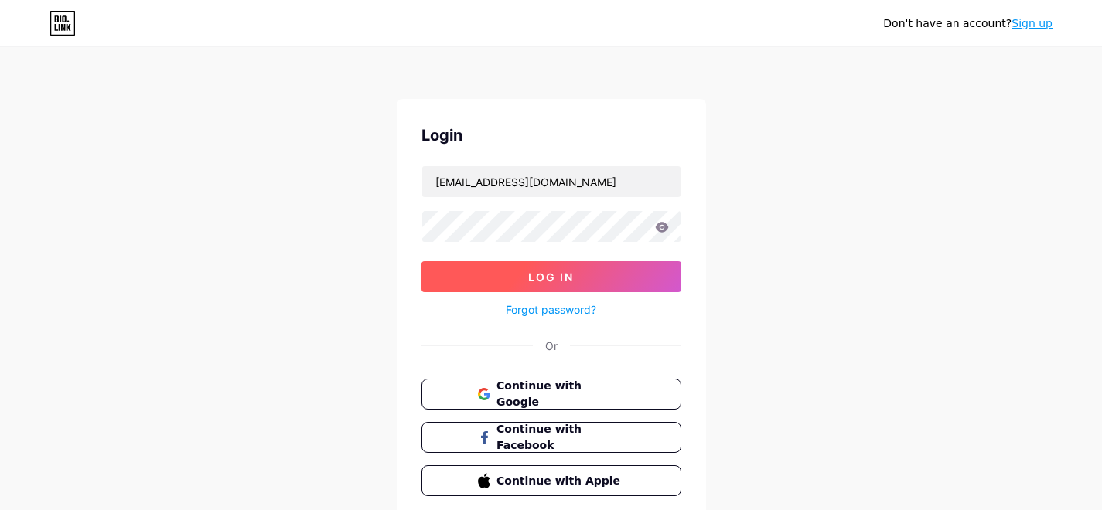
click at [578, 271] on button "Log In" at bounding box center [551, 276] width 260 height 31
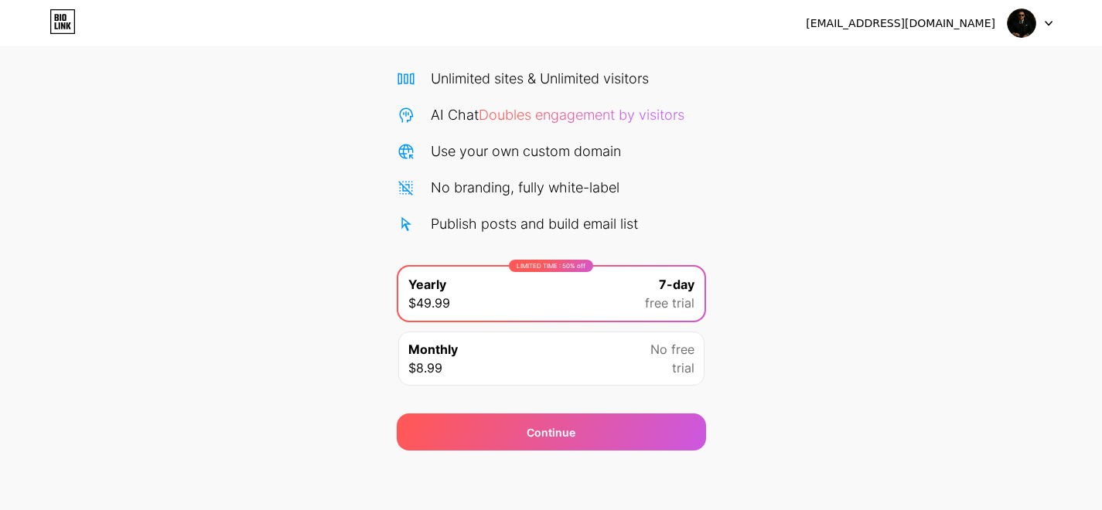
scroll to position [112, 0]
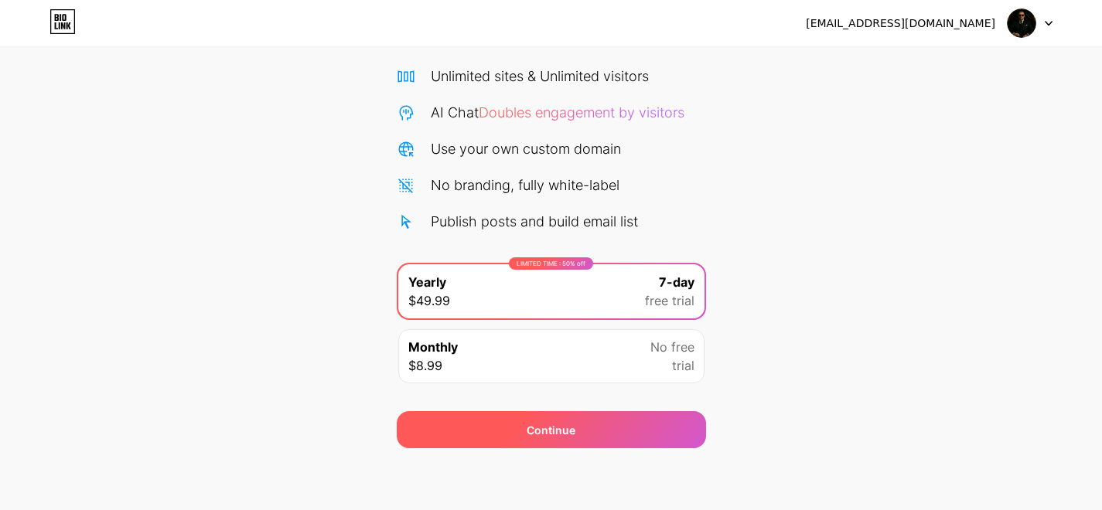
click at [547, 431] on span "Continue" at bounding box center [551, 430] width 49 height 16
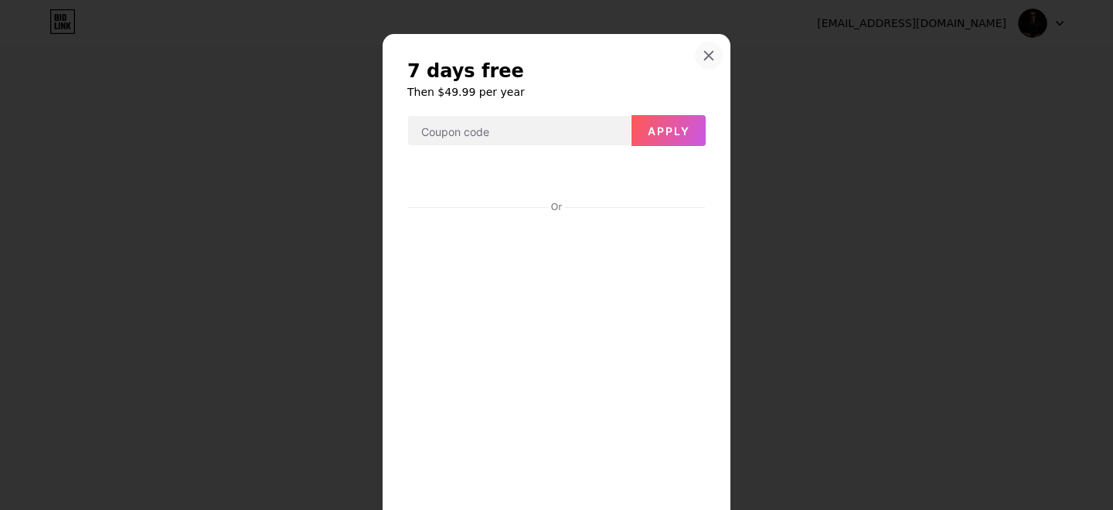
click at [705, 55] on icon at bounding box center [709, 55] width 12 height 12
